Goal: Check status: Check status

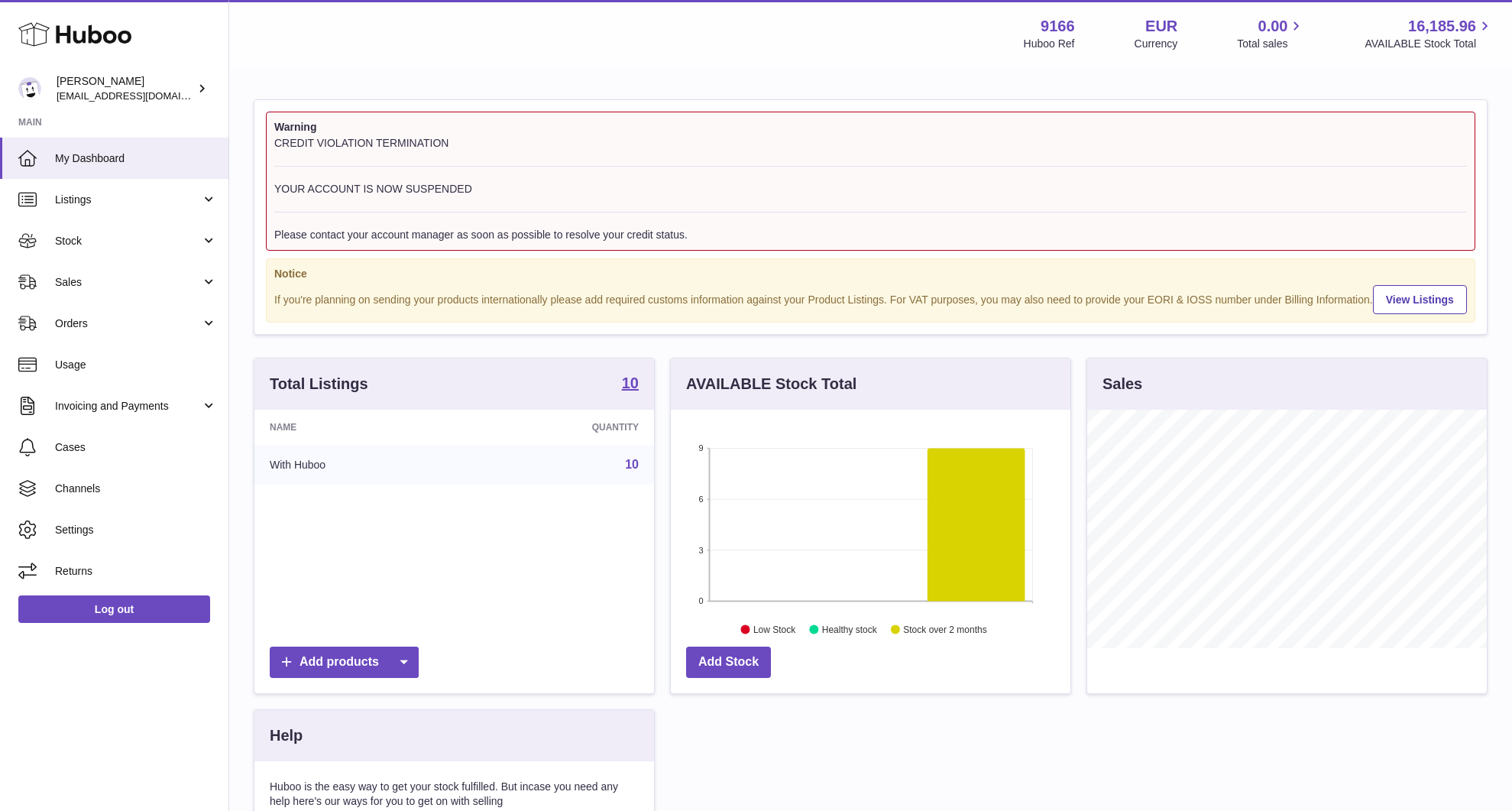
scroll to position [239, 400]
click at [145, 238] on span "Stock" at bounding box center [128, 241] width 145 height 15
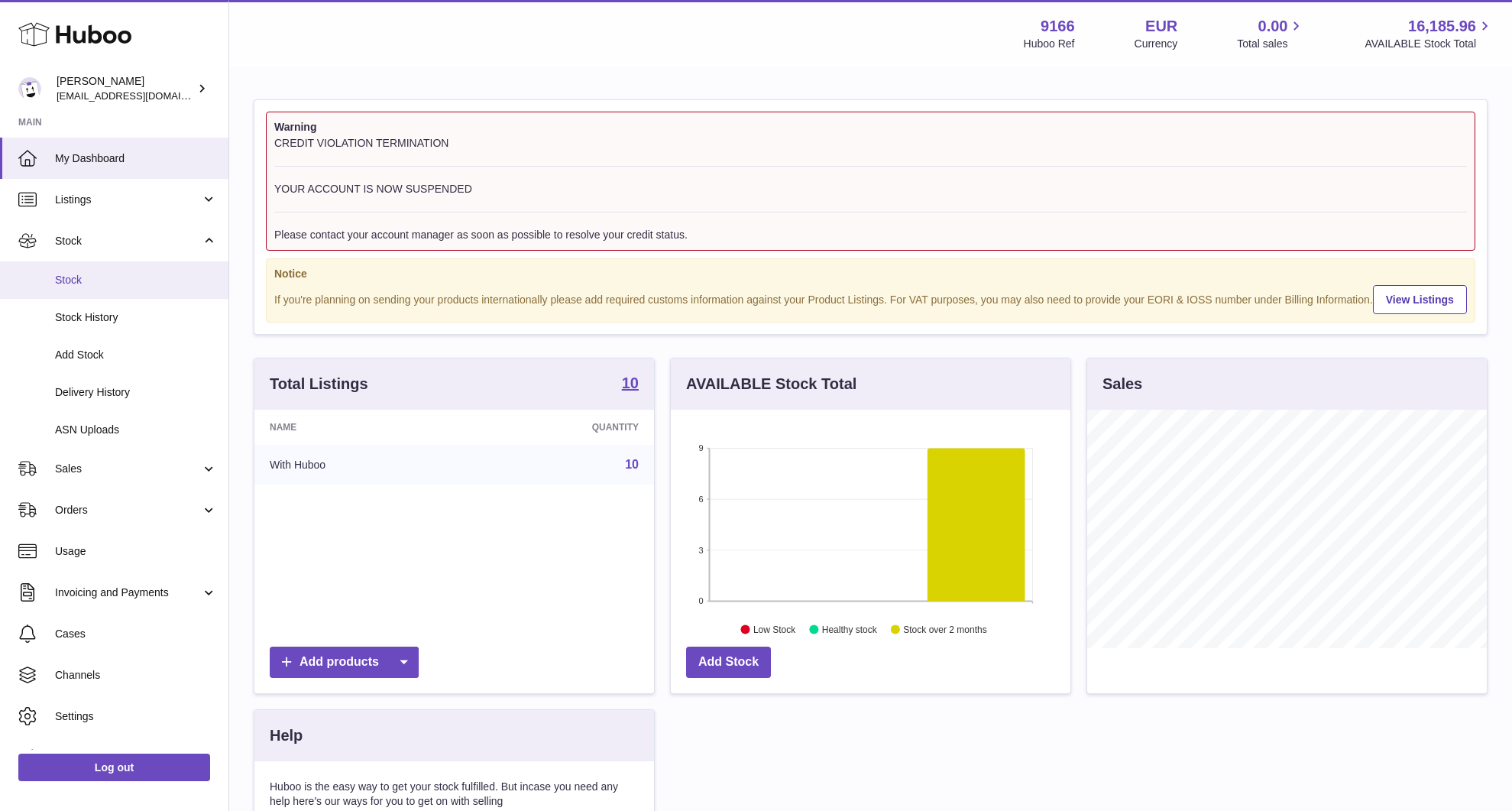
click at [145, 280] on span "Stock" at bounding box center [136, 280] width 162 height 15
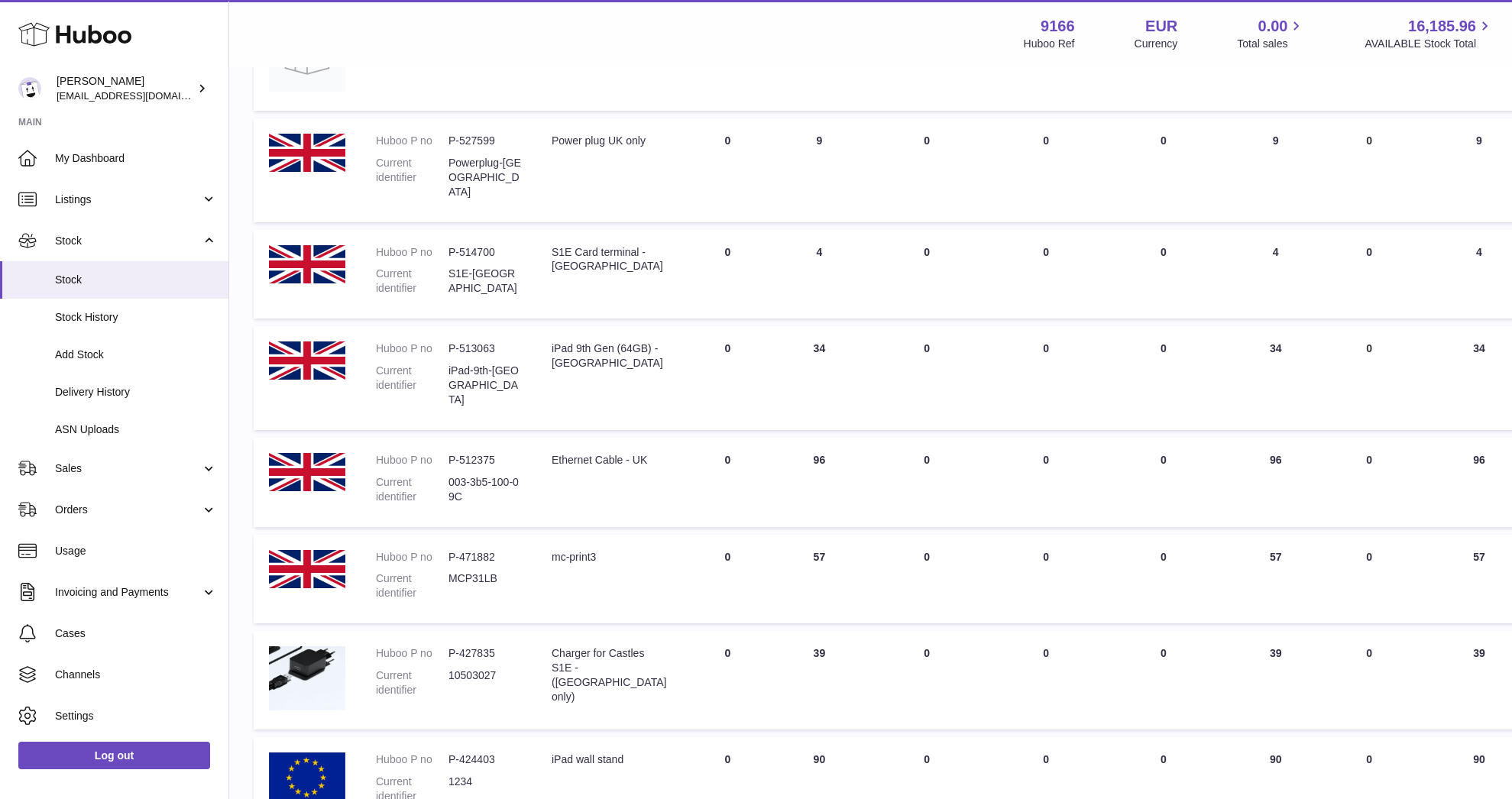
scroll to position [308, 0]
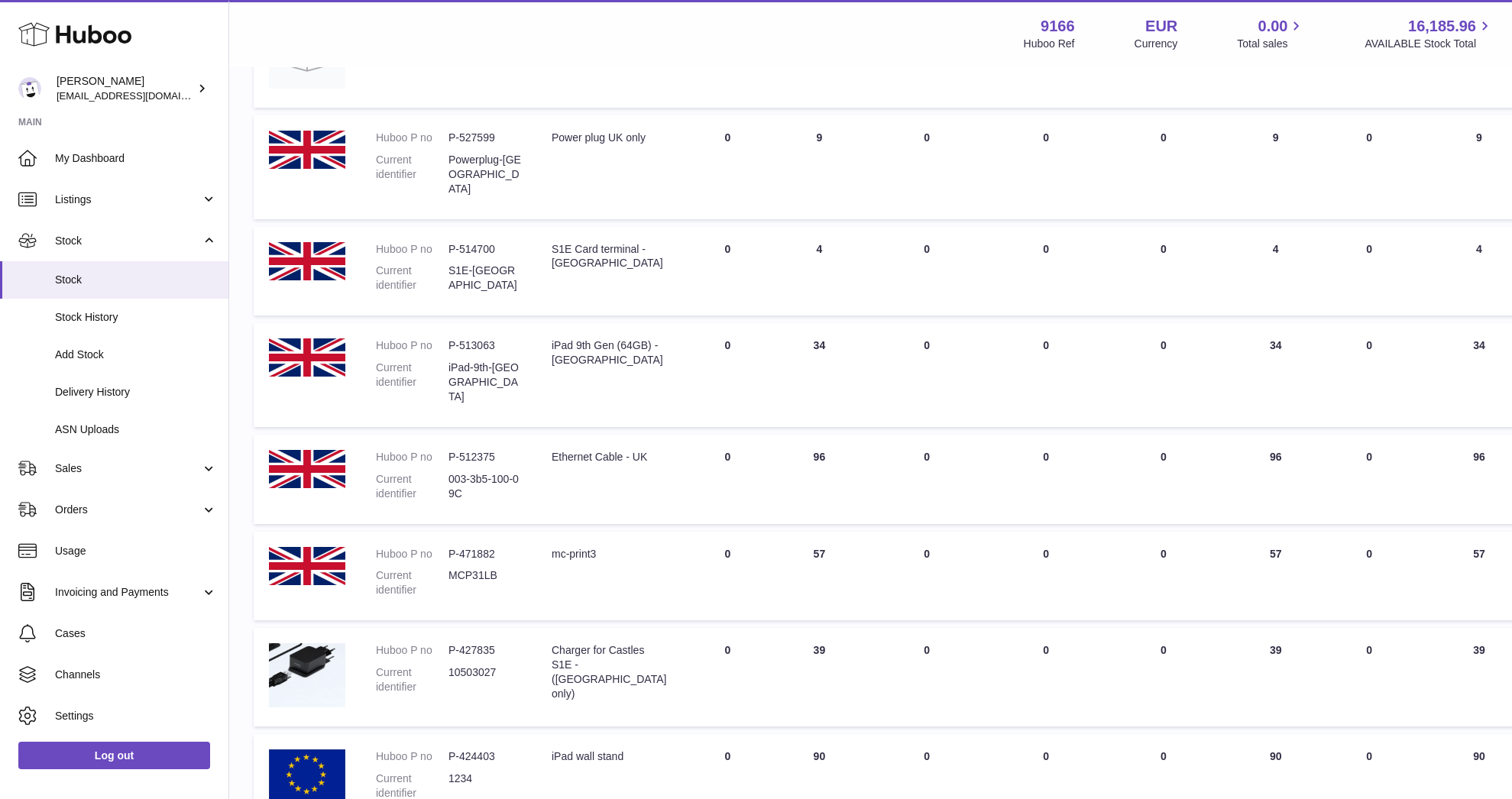
click at [476, 568] on dd "MCP31LB" at bounding box center [485, 583] width 73 height 29
drag, startPoint x: 476, startPoint y: 540, endPoint x: 481, endPoint y: 547, distance: 8.6
click at [478, 568] on dd "MCP31LB" at bounding box center [485, 583] width 73 height 29
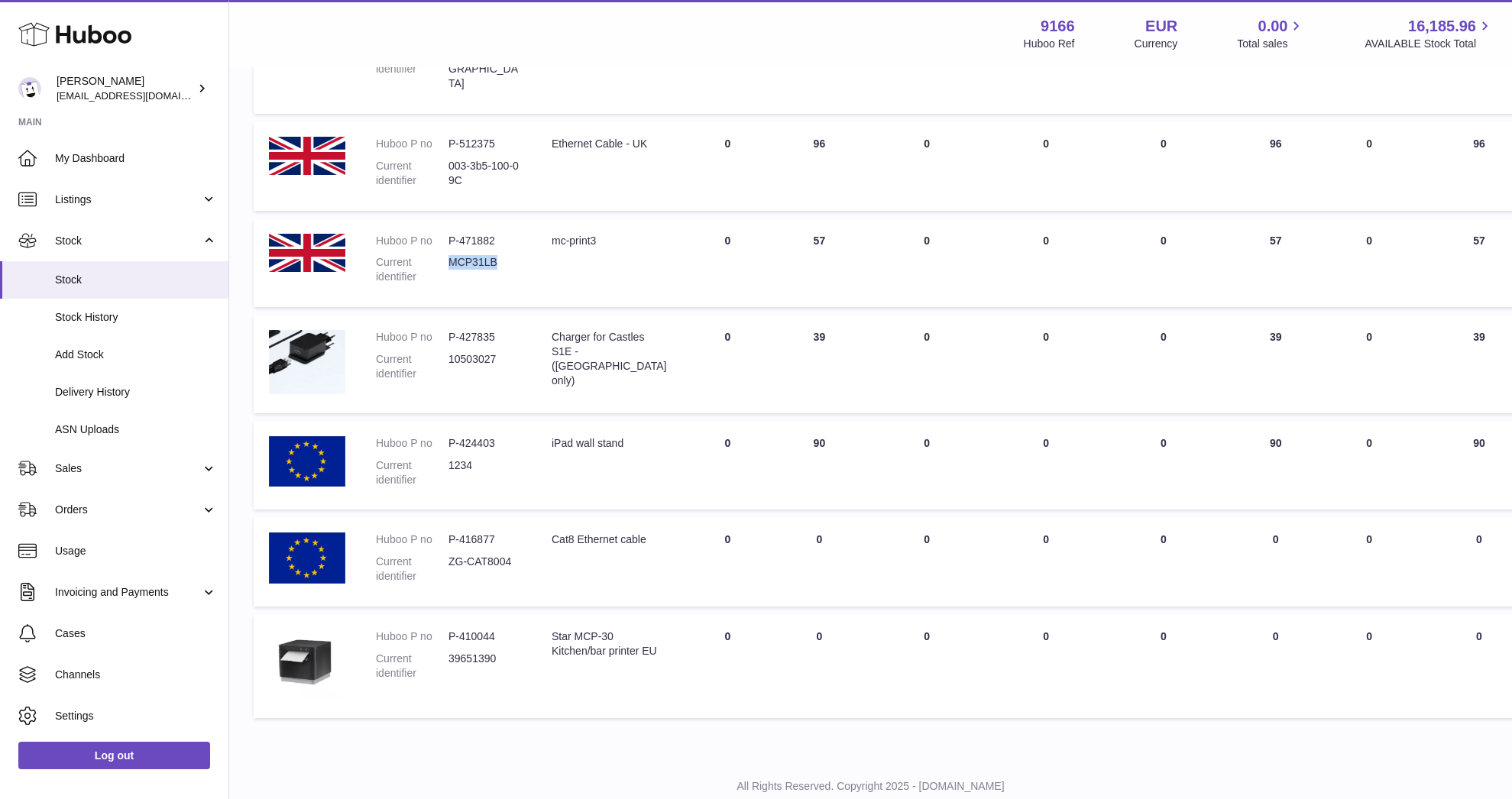
scroll to position [0, 0]
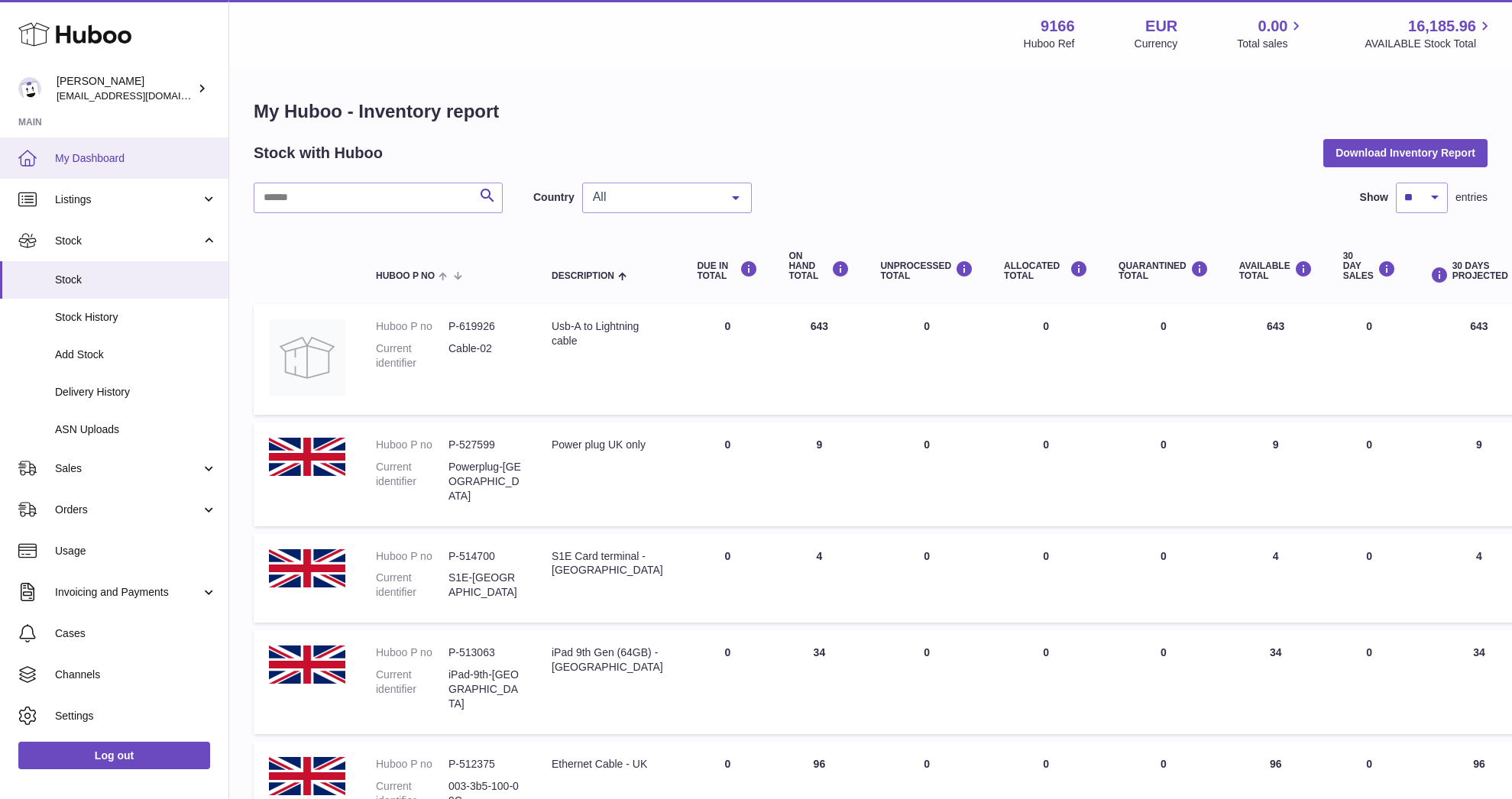
click at [121, 151] on span "My Dashboard" at bounding box center [136, 158] width 162 height 15
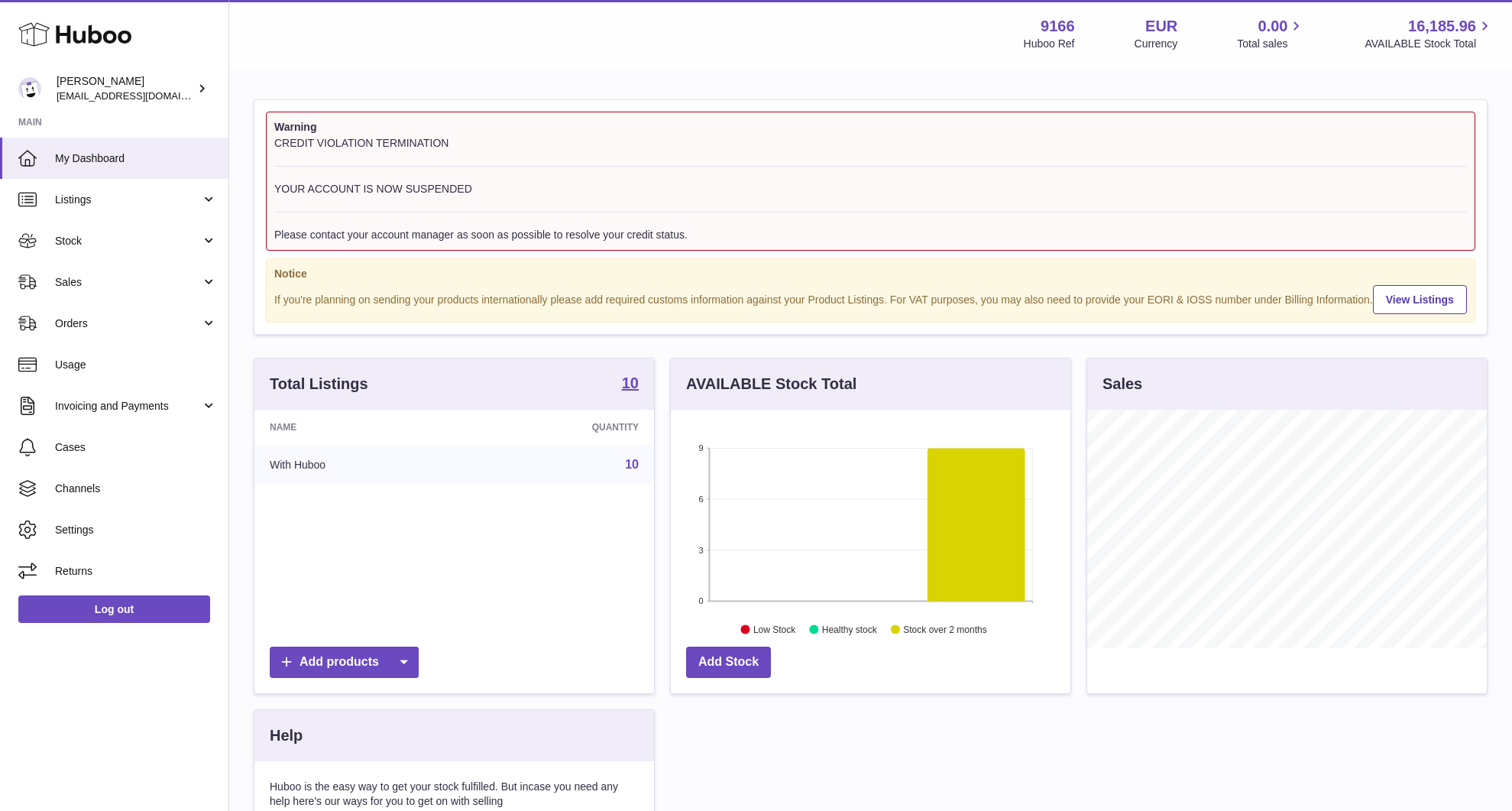
scroll to position [239, 400]
